Goal: Information Seeking & Learning: Learn about a topic

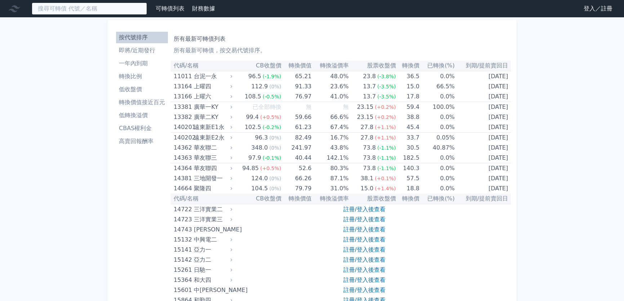
drag, startPoint x: 65, startPoint y: 9, endPoint x: 60, endPoint y: 12, distance: 5.7
click at [65, 9] on input at bounding box center [89, 9] width 115 height 12
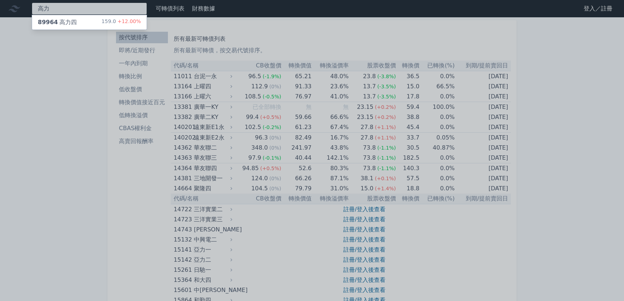
type input "高力"
click at [72, 22] on div "89964 高力四" at bounding box center [57, 22] width 39 height 9
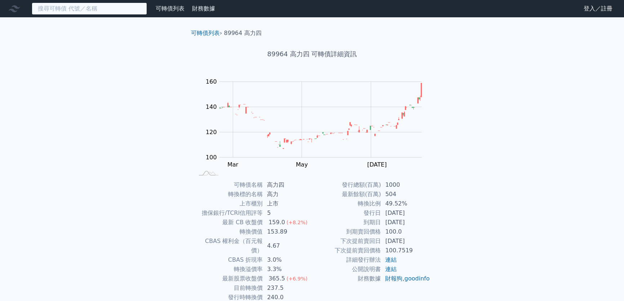
click at [65, 7] on input at bounding box center [89, 9] width 115 height 12
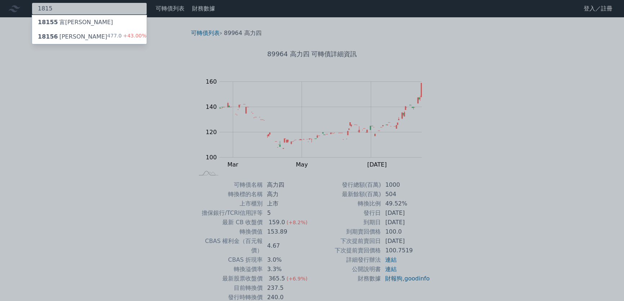
type input "1815"
click at [71, 37] on div "18156 [PERSON_NAME]" at bounding box center [73, 36] width 70 height 9
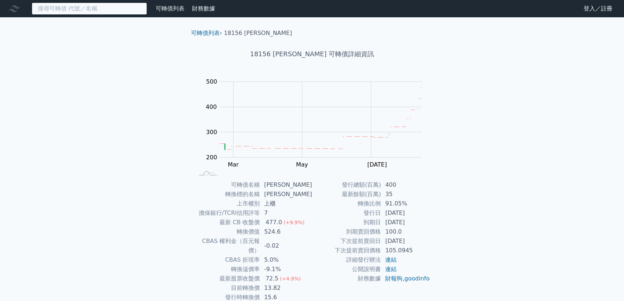
click at [80, 6] on input at bounding box center [89, 9] width 115 height 12
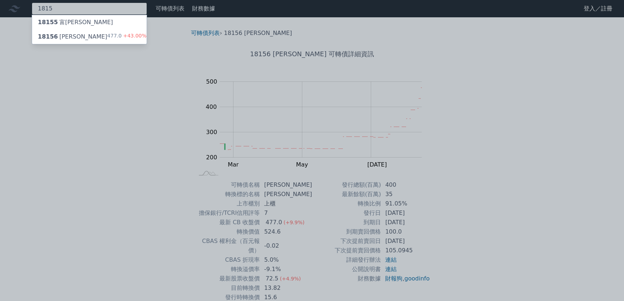
type input "1815"
click at [83, 21] on div "18155 富[PERSON_NAME]" at bounding box center [89, 22] width 115 height 14
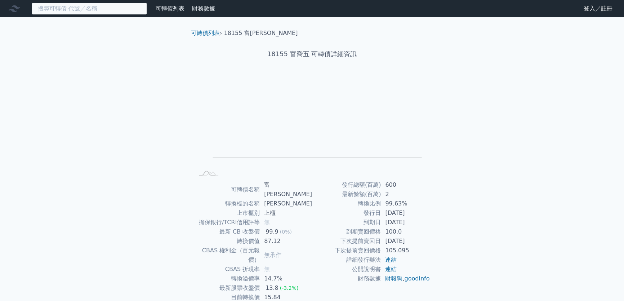
click at [123, 9] on input at bounding box center [89, 9] width 115 height 12
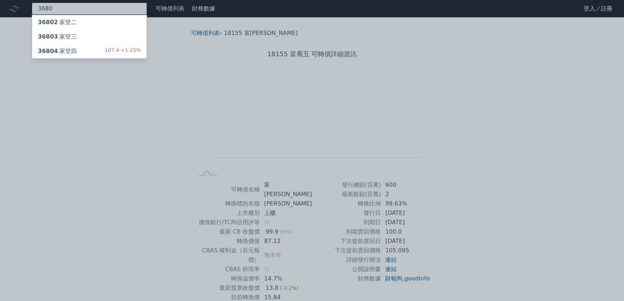
type input "3680"
click at [86, 47] on div "36804 家登四 107.4 +1.25%" at bounding box center [89, 51] width 115 height 14
